Goal: Information Seeking & Learning: Find specific fact

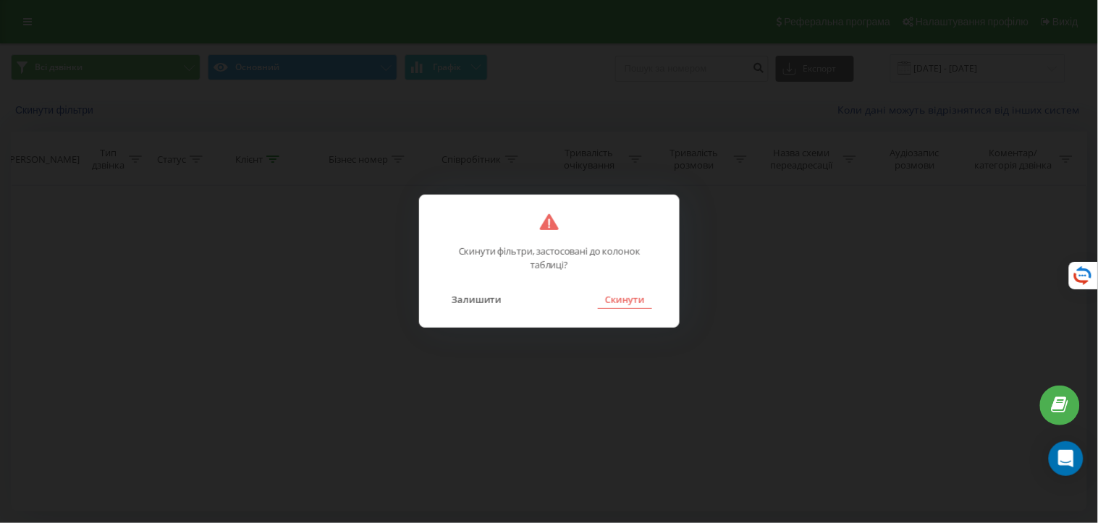
click at [615, 301] on button "Скинути" at bounding box center [625, 299] width 54 height 19
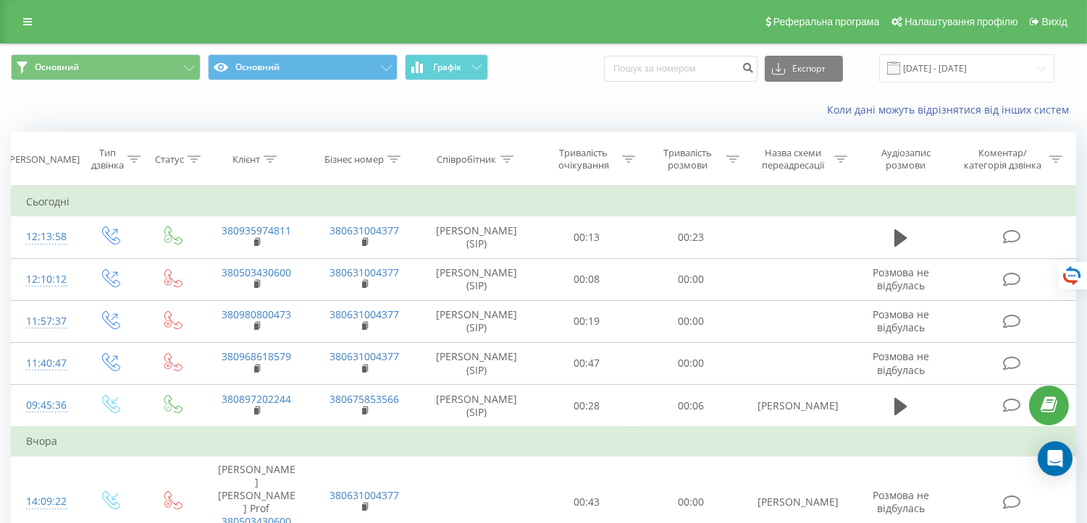
click at [575, 80] on div "Основний Основний Графік Експорт .csv .xls .xlsx [DATE] - [DATE]" at bounding box center [543, 68] width 1065 height 28
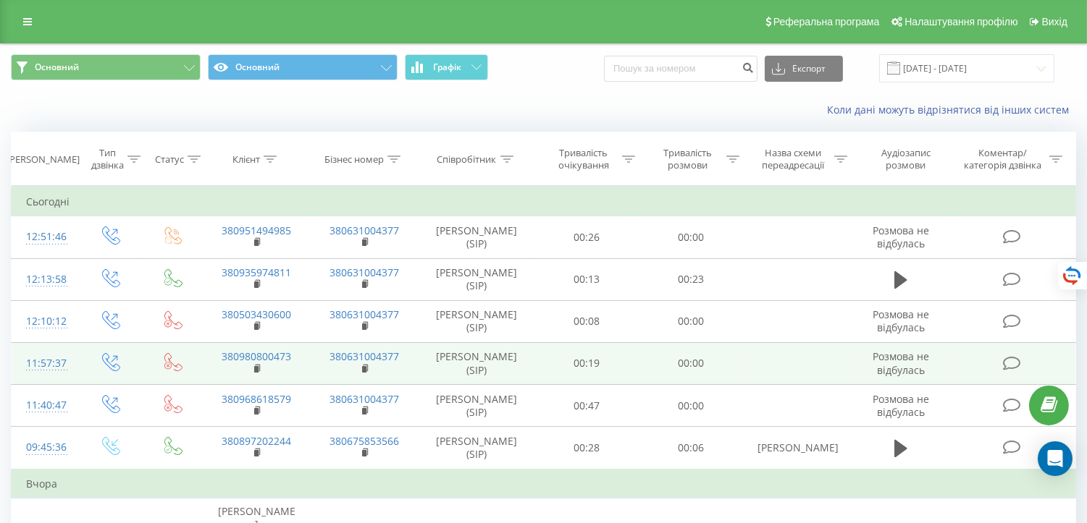
click at [17, 376] on td "11:57:37" at bounding box center [45, 363] width 67 height 42
drag, startPoint x: 301, startPoint y: 359, endPoint x: 197, endPoint y: 359, distance: 104.3
click at [197, 359] on tr "11:57:37 380980800473 380631004377 Марина Как (SIP) 00:19 00:00 Розмова не відб…" at bounding box center [544, 363] width 1064 height 42
copy link "380980800473"
